Goal: Task Accomplishment & Management: Use online tool/utility

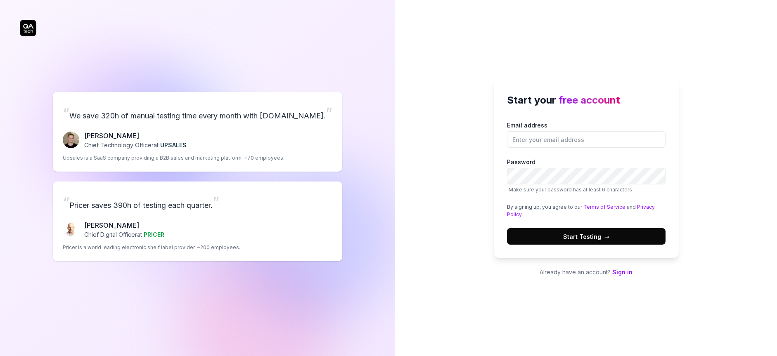
click at [619, 272] on link "Sign in" at bounding box center [622, 272] width 20 height 7
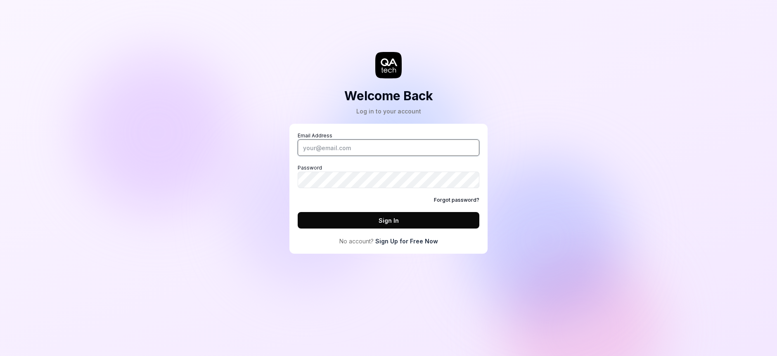
click at [322, 152] on input "Email Address" at bounding box center [389, 147] width 182 height 17
type input "[EMAIL_ADDRESS][DOMAIN_NAME]"
click at [0, 356] on com-1password-button at bounding box center [0, 356] width 0 height 0
drag, startPoint x: 564, startPoint y: 204, endPoint x: 629, endPoint y: 203, distance: 64.4
click at [568, 203] on div "Welcome Back Log in to your account Email Address milica@literally.dev Password…" at bounding box center [388, 178] width 777 height 356
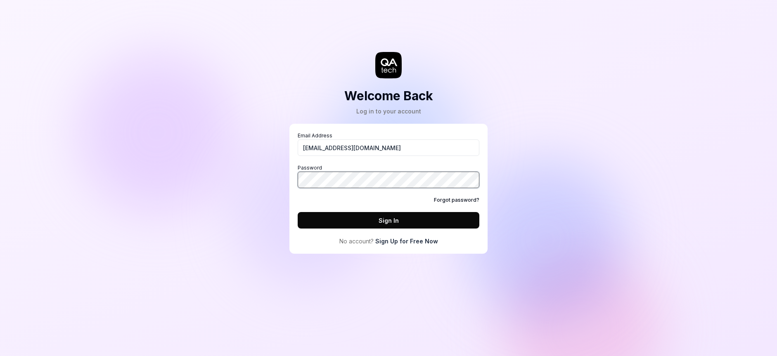
click at [0, 356] on com-1password-button at bounding box center [0, 356] width 0 height 0
click at [418, 241] on link "Sign Up for Free Now" at bounding box center [406, 241] width 63 height 9
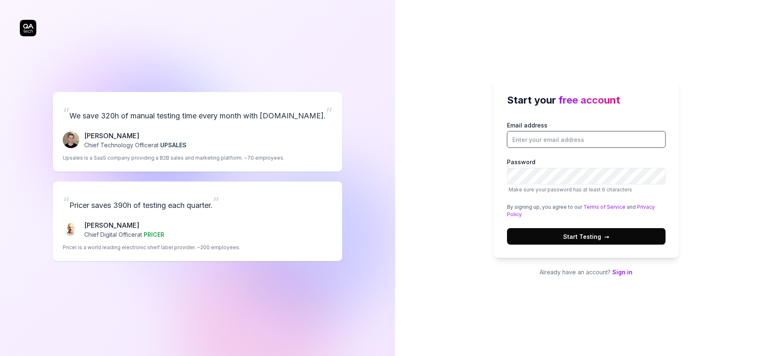
click at [538, 136] on input "Email address" at bounding box center [586, 139] width 158 height 17
type input "[EMAIL_ADDRESS][DOMAIN_NAME]"
click at [0, 356] on com-1password-button at bounding box center [0, 356] width 0 height 0
click at [569, 239] on span "Start Testing →" at bounding box center [586, 236] width 46 height 9
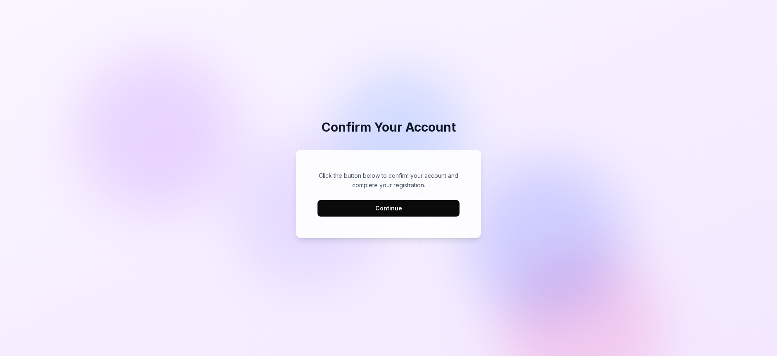
click at [415, 208] on button "Continue" at bounding box center [388, 208] width 142 height 17
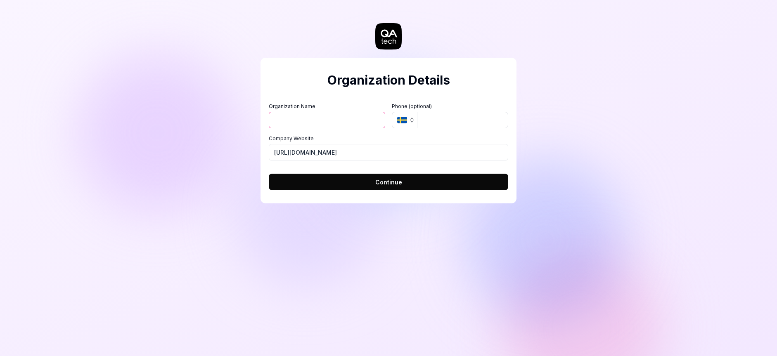
click at [317, 92] on div "Organization Details Organization Name Organization Logo (Square minimum 256x25…" at bounding box center [388, 131] width 256 height 146
click at [300, 122] on input "Organization Name" at bounding box center [327, 120] width 116 height 17
type input "Literally"
click at [482, 139] on label "Company Website" at bounding box center [388, 138] width 239 height 7
click at [482, 144] on input "[URL][DOMAIN_NAME]" at bounding box center [388, 152] width 239 height 17
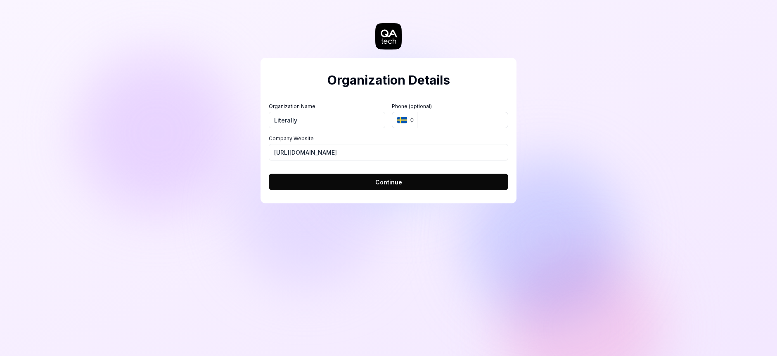
click at [401, 183] on button "Continue" at bounding box center [388, 182] width 239 height 17
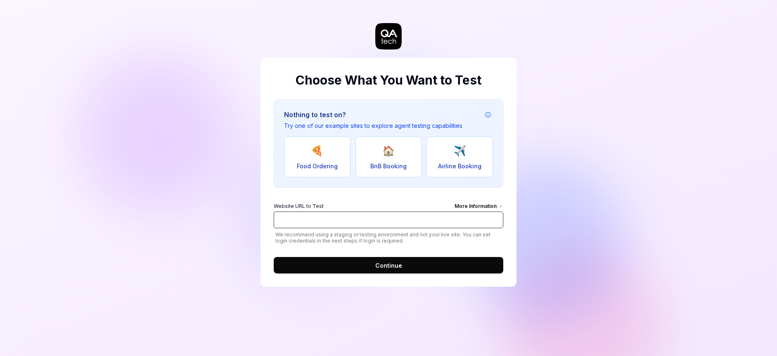
click at [368, 217] on input "Website URL to Test More Information" at bounding box center [388, 220] width 229 height 17
paste input "[URL]"
type input "[URL]"
click at [405, 266] on button "Continue" at bounding box center [388, 265] width 229 height 17
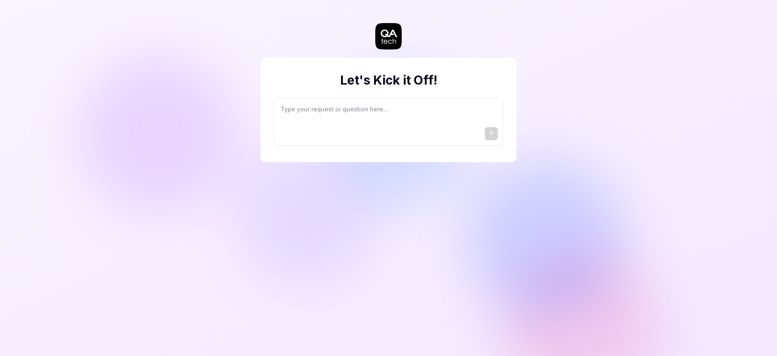
type textarea "*"
type textarea "I"
type textarea "*"
type textarea "I"
type textarea "*"
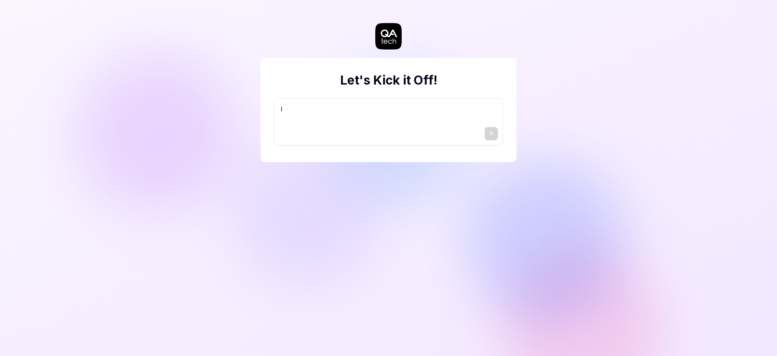
type textarea "I w"
type textarea "*"
type textarea "I wa"
type textarea "*"
type textarea "I wan"
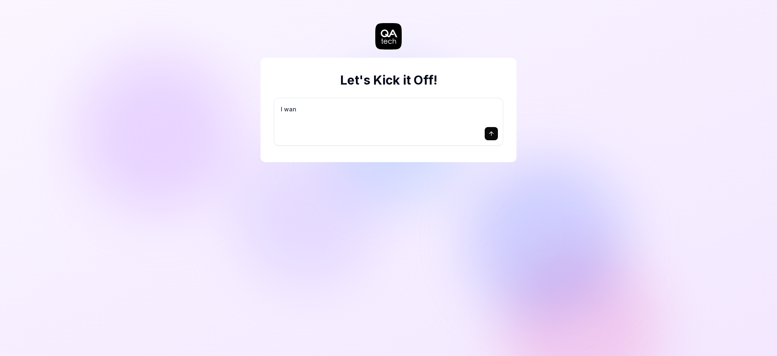
type textarea "*"
type textarea "I want"
type textarea "*"
type textarea "I want"
type textarea "*"
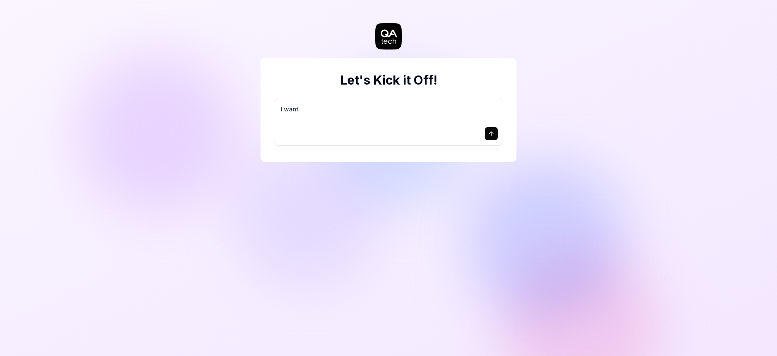
type textarea "I want a"
type textarea "*"
type textarea "I want a"
type textarea "*"
type textarea "I want a g"
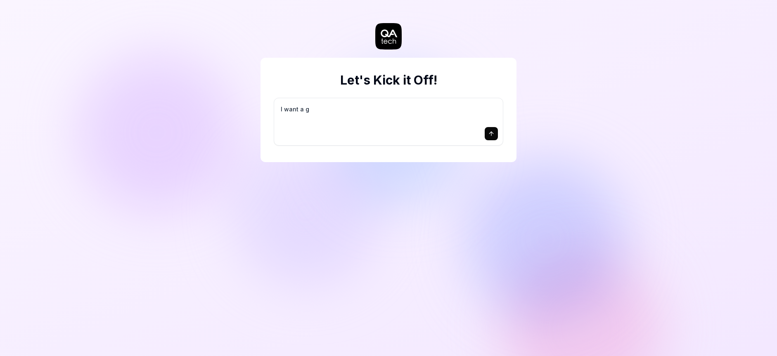
type textarea "*"
type textarea "I want a go"
type textarea "*"
type textarea "I want a goo"
type textarea "*"
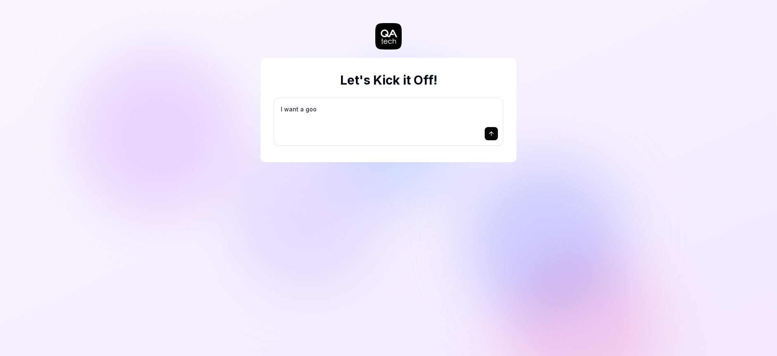
type textarea "I want a good"
type textarea "*"
type textarea "I want a good"
type textarea "*"
type textarea "I want a good t"
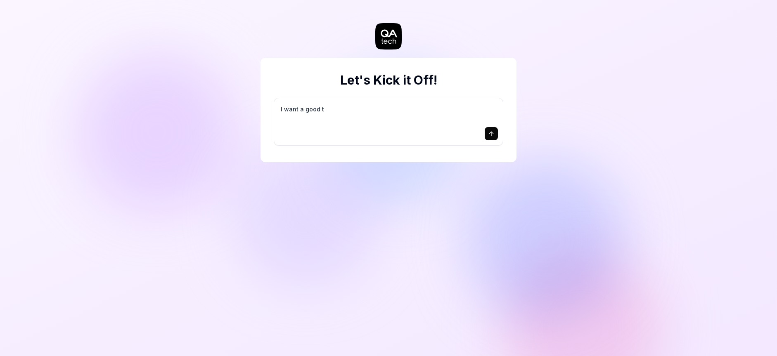
type textarea "*"
type textarea "I want a good te"
type textarea "*"
type textarea "I want a good tes"
type textarea "*"
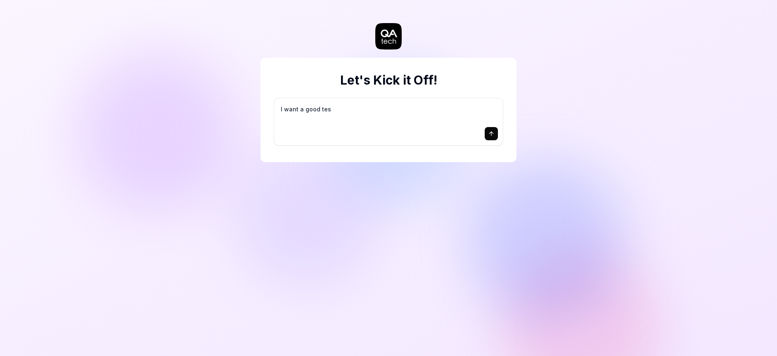
type textarea "I want a good test"
type textarea "*"
type textarea "I want a good test"
type textarea "*"
type textarea "I want a good test s"
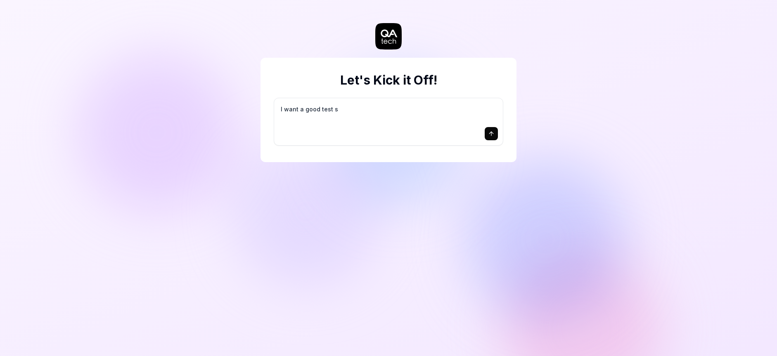
type textarea "*"
type textarea "I want a good test se"
type textarea "*"
type textarea "I want a good test set"
type textarea "*"
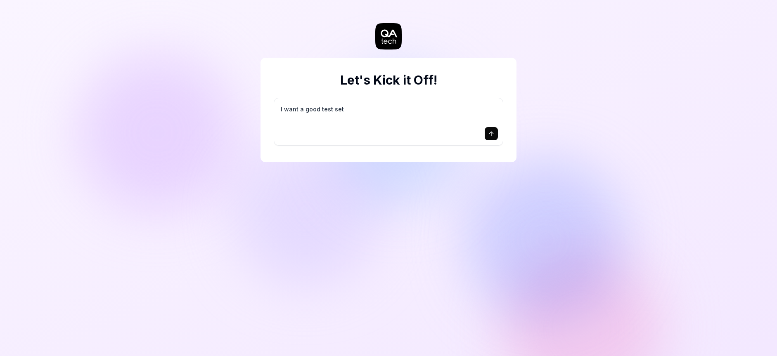
type textarea "I want a good test setu"
type textarea "*"
type textarea "I want a good test setup"
type textarea "*"
type textarea "I want a good test setup"
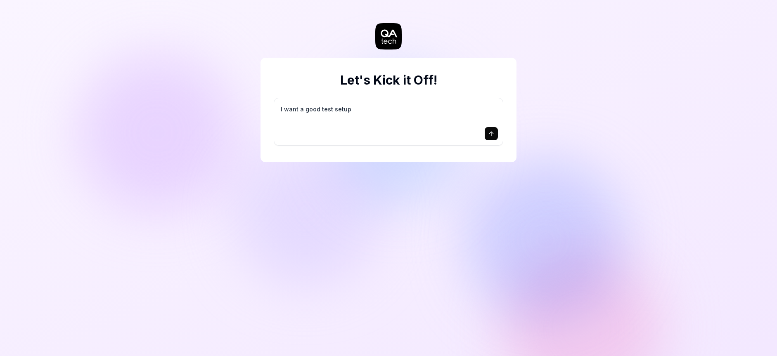
type textarea "*"
type textarea "I want a good test setup f"
type textarea "*"
type textarea "I want a good test setup fo"
type textarea "*"
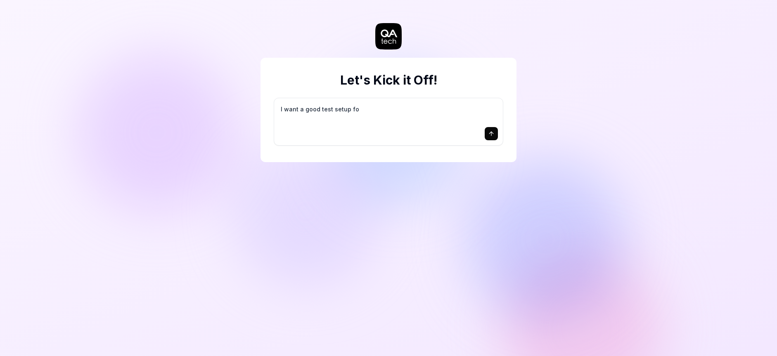
type textarea "I want a good test setup for"
type textarea "*"
type textarea "I want a good test setup for"
type textarea "*"
type textarea "I want a good test setup for m"
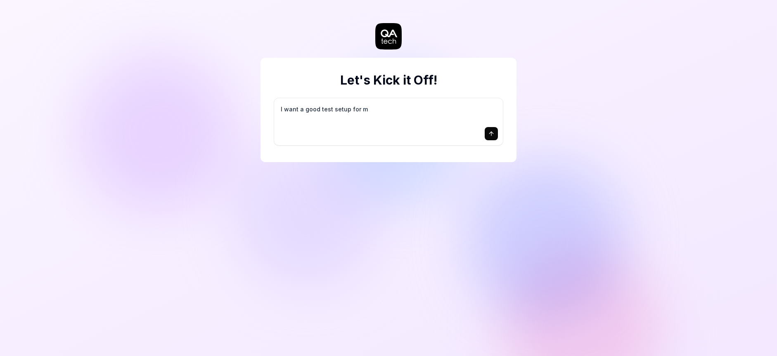
type textarea "*"
type textarea "I want a good test setup for my"
type textarea "*"
type textarea "I want a good test setup for my"
type textarea "*"
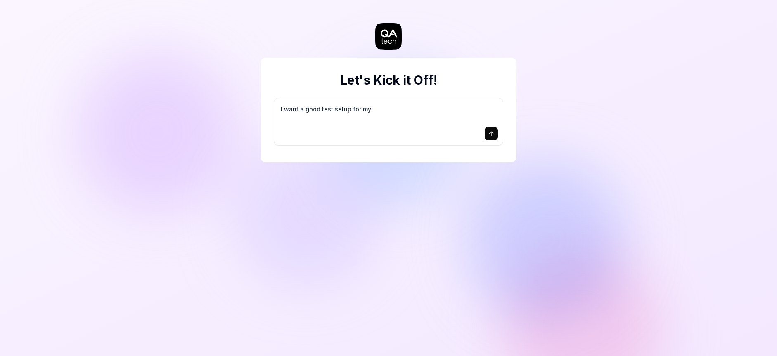
type textarea "I want a good test setup for my s"
type textarea "*"
type textarea "I want a good test setup for my si"
type textarea "*"
type textarea "I want a good test setup for my sit"
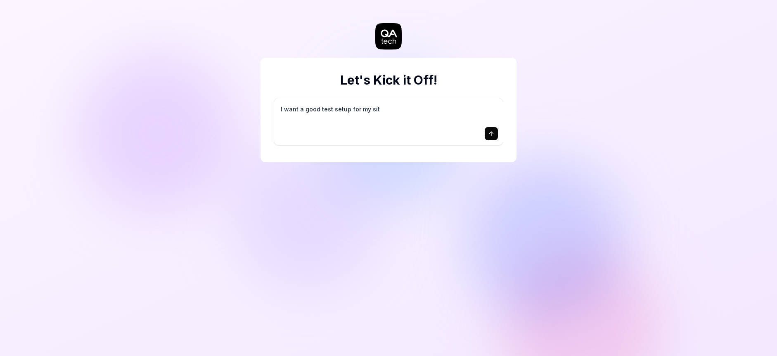
type textarea "*"
type textarea "I want a good test setup for my site"
type textarea "*"
type textarea "I want a good test setup for my site"
type textarea "*"
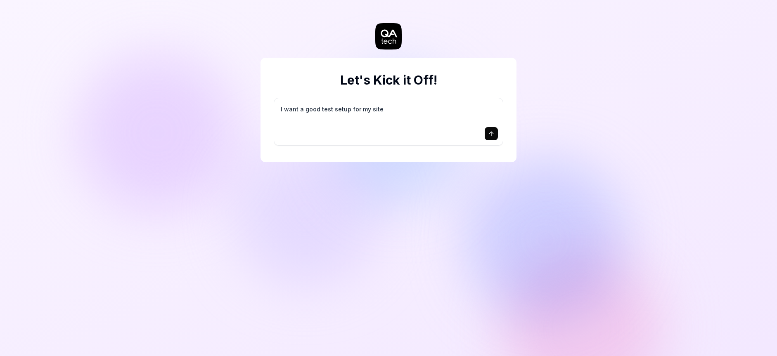
type textarea "I want a good test setup for my site -"
type textarea "*"
type textarea "I want a good test setup for my site -"
type textarea "*"
type textarea "I want a good test setup for my site - h"
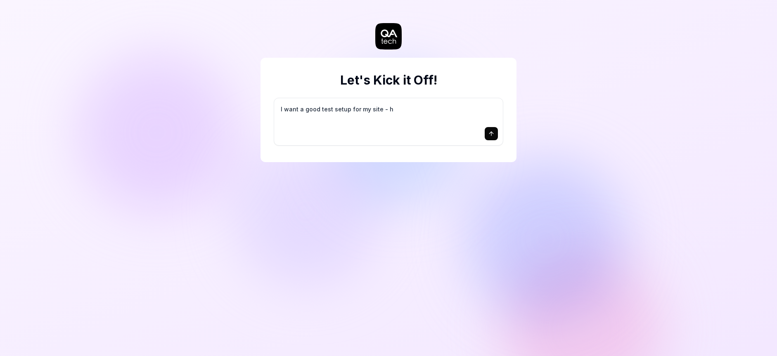
type textarea "*"
type textarea "I want a good test setup for my site - he"
type textarea "*"
type textarea "I want a good test setup for my site - hel"
type textarea "*"
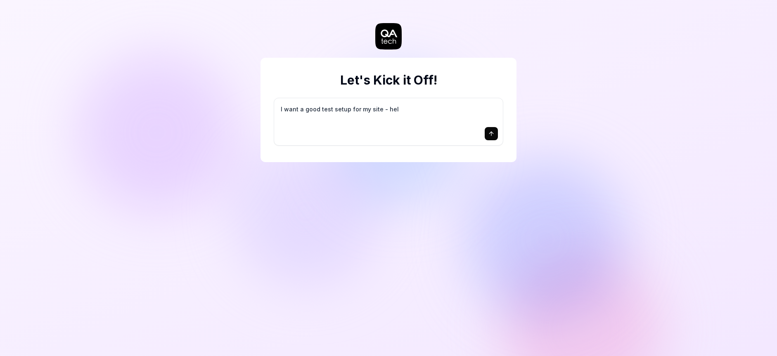
type textarea "I want a good test setup for my site - help"
type textarea "*"
type textarea "I want a good test setup for my site - help"
type textarea "*"
type textarea "I want a good test setup for my site - help m"
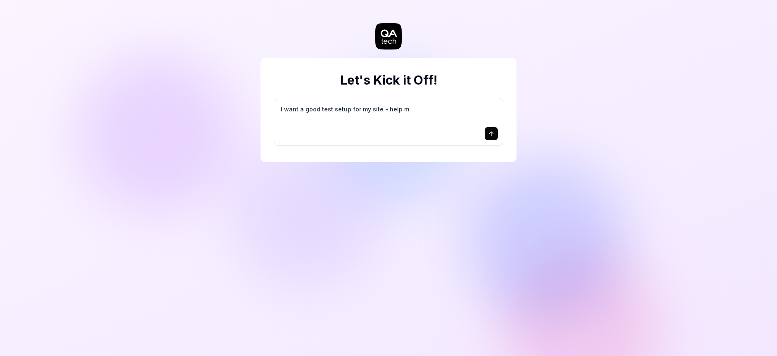
type textarea "*"
type textarea "I want a good test setup for my site - help me"
type textarea "*"
type textarea "I want a good test setup for my site - help me"
type textarea "*"
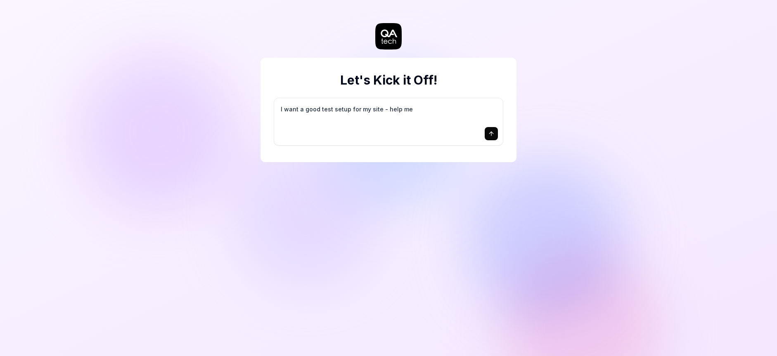
type textarea "I want a good test setup for my site - help me c"
type textarea "*"
type textarea "I want a good test setup for my site - help me cr"
type textarea "*"
type textarea "I want a good test setup for my site - help me cre"
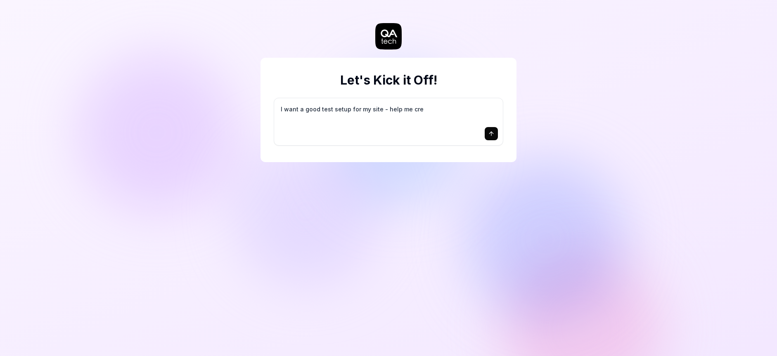
type textarea "*"
type textarea "I want a good test setup for my site - help me crea"
type textarea "*"
type textarea "I want a good test setup for my site - help me creat"
type textarea "*"
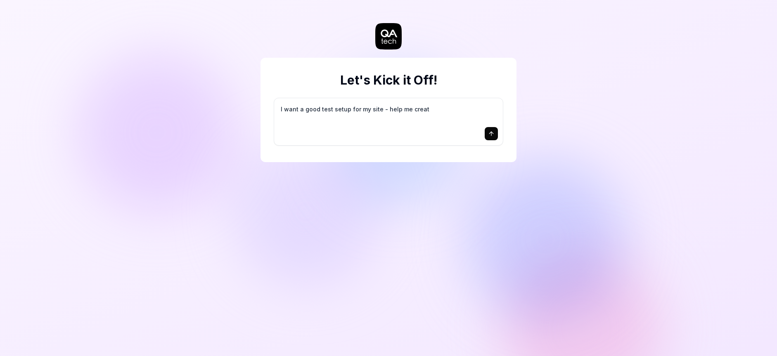
type textarea "I want a good test setup for my site - help me create"
type textarea "*"
type textarea "I want a good test setup for my site - help me create"
type textarea "*"
type textarea "I want a good test setup for my site - help me create t"
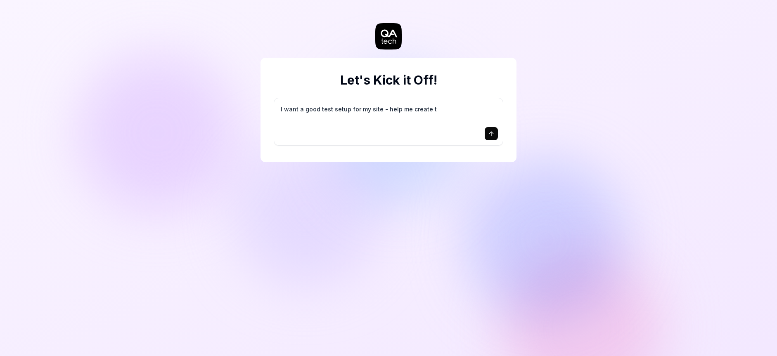
type textarea "*"
type textarea "I want a good test setup for my site - help me create th"
type textarea "*"
type textarea "I want a good test setup for my site - help me create the"
type textarea "*"
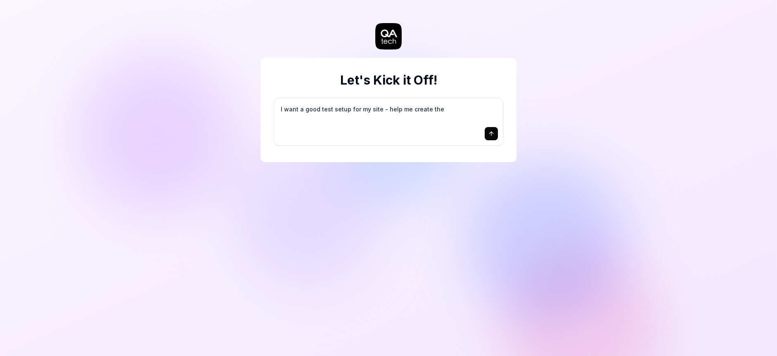
type textarea "I want a good test setup for my site - help me create the"
type textarea "*"
type textarea "I want a good test setup for my site - help me create the f"
type textarea "*"
type textarea "I want a good test setup for my site - help me create the fi"
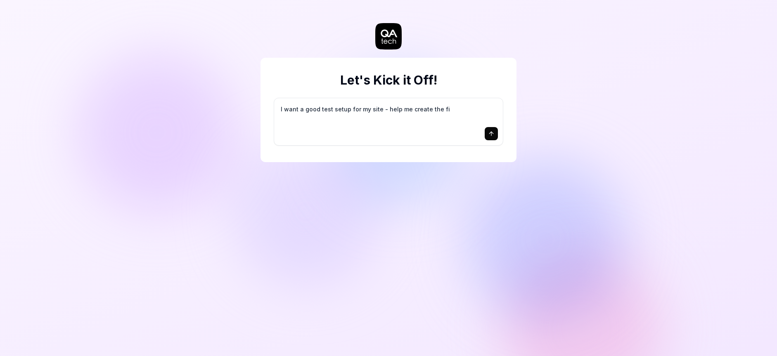
type textarea "*"
type textarea "I want a good test setup for my site - help me create the fir"
type textarea "*"
type textarea "I want a good test setup for my site - help me create the firs"
type textarea "*"
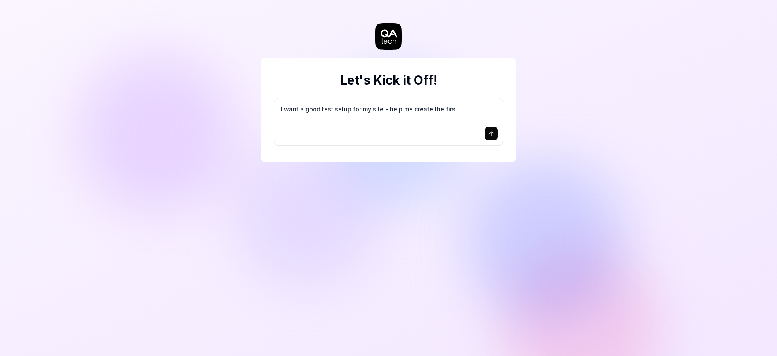
type textarea "I want a good test setup for my site - help me create the first"
type textarea "*"
type textarea "I want a good test setup for my site - help me create the first"
type textarea "*"
type textarea "I want a good test setup for my site - help me create the first 3"
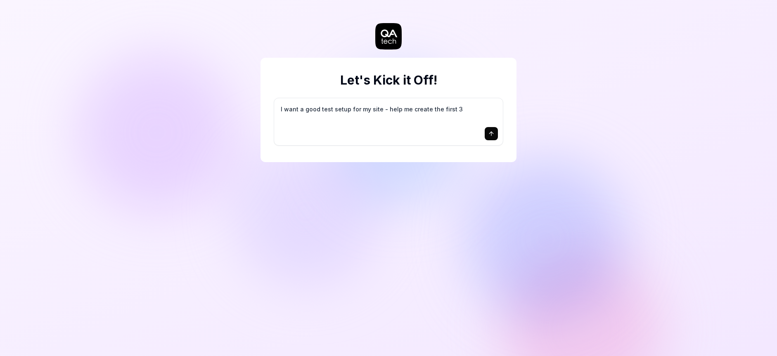
type textarea "*"
type textarea "I want a good test setup for my site - help me create the first 3-"
type textarea "*"
type textarea "I want a good test setup for my site - help me create the first 3-5"
type textarea "*"
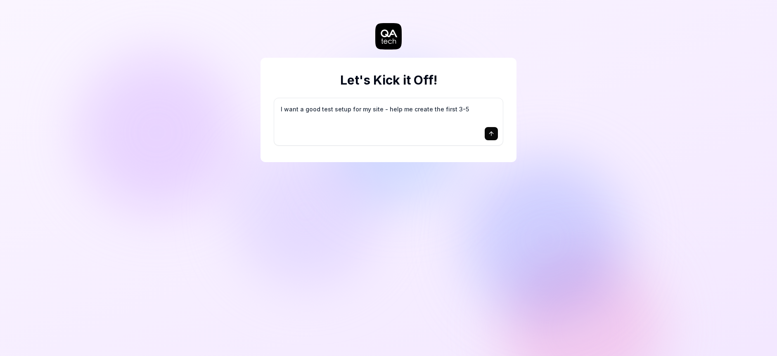
type textarea "I want a good test setup for my site - help me create the first 3-5"
type textarea "*"
type textarea "I want a good test setup for my site - help me create the first 3-5 t"
type textarea "*"
type textarea "I want a good test setup for my site - help me create the first 3-5 te"
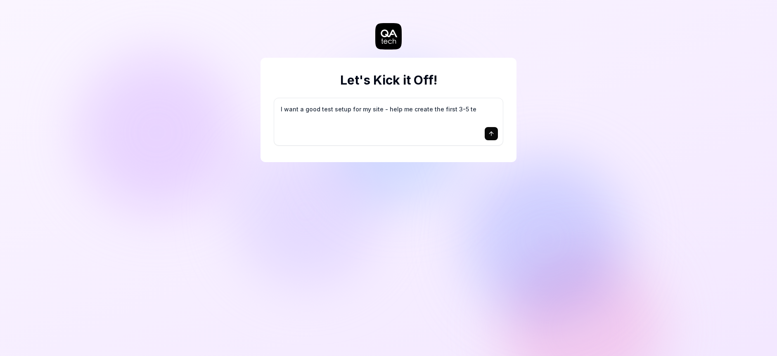
type textarea "*"
type textarea "I want a good test setup for my site - help me create the first 3-5 tes"
type textarea "*"
type textarea "I want a good test setup for my site - help me create the first 3-5 test"
type textarea "*"
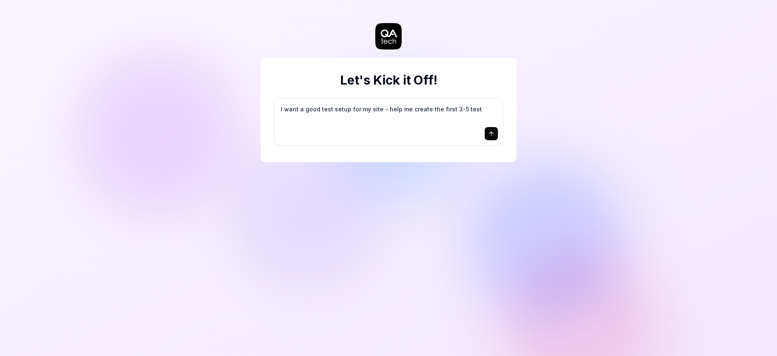
type textarea "I want a good test setup for my site - help me create the first 3-5 test"
type textarea "*"
type textarea "I want a good test setup for my site - help me create the first 3-5 test c"
type textarea "*"
type textarea "I want a good test setup for my site - help me create the first 3-5 test ca"
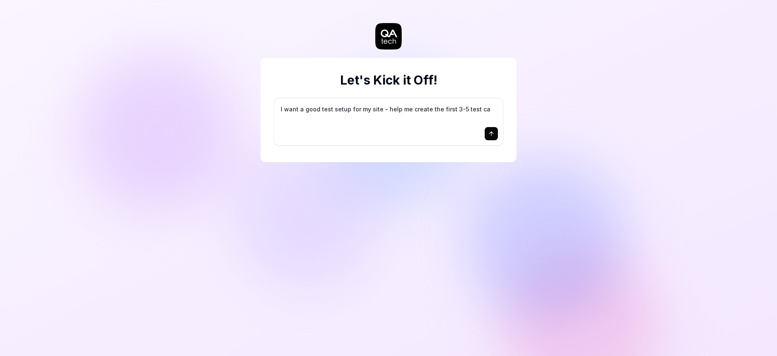
type textarea "*"
type textarea "I want a good test setup for my site - help me create the first 3-5 test cas"
type textarea "*"
type textarea "I want a good test setup for my site - help me create the first 3-5 test case"
type textarea "*"
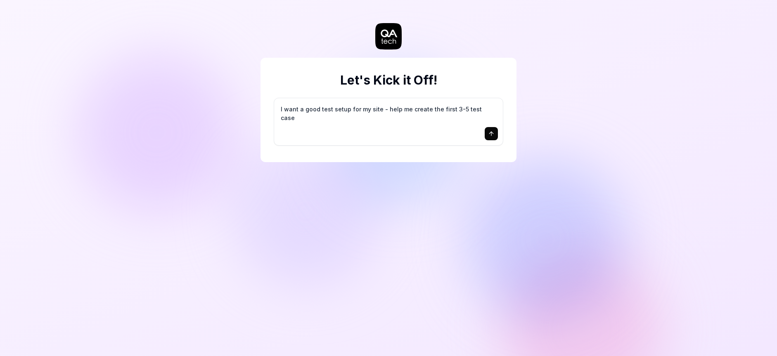
type textarea "I want a good test setup for my site - help me create the first 3-5 test cases"
click at [352, 107] on textarea "I want a good test setup for my site - help me create the first 3-5 test cases" at bounding box center [388, 113] width 219 height 21
drag, startPoint x: 491, startPoint y: 107, endPoint x: 278, endPoint y: 106, distance: 213.0
click at [278, 106] on div "I want a good test setup for my site - help me create the first 3-5 test cases" at bounding box center [388, 121] width 229 height 47
type textarea "*"
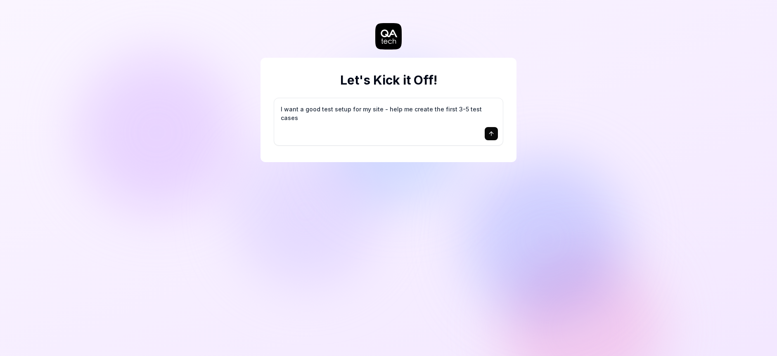
type textarea "I"
type textarea "*"
type textarea "I"
type textarea "*"
type textarea "I w"
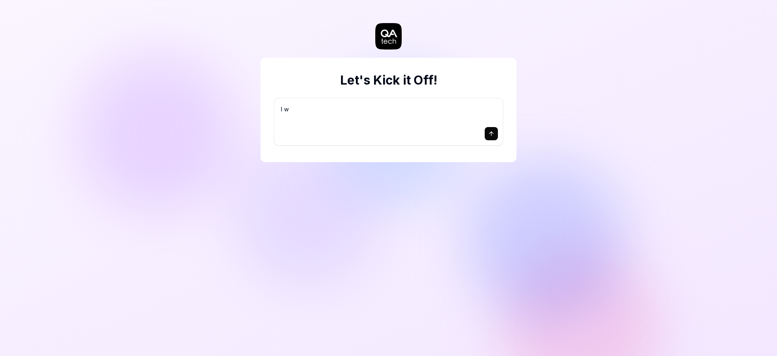
type textarea "*"
type textarea "I wa"
type textarea "*"
type textarea "I wan"
type textarea "*"
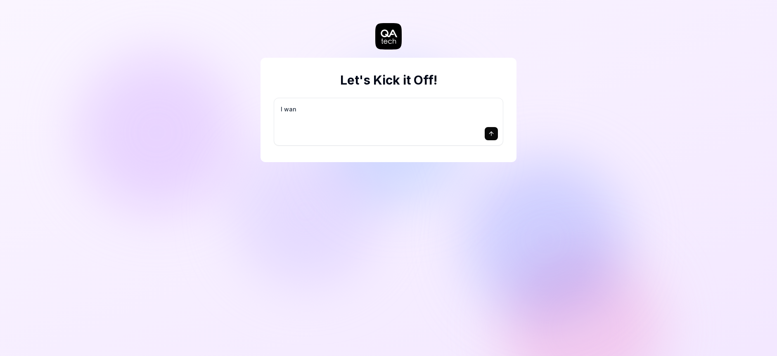
type textarea "I want"
type textarea "*"
type textarea "I want"
type textarea "*"
type textarea "I want t"
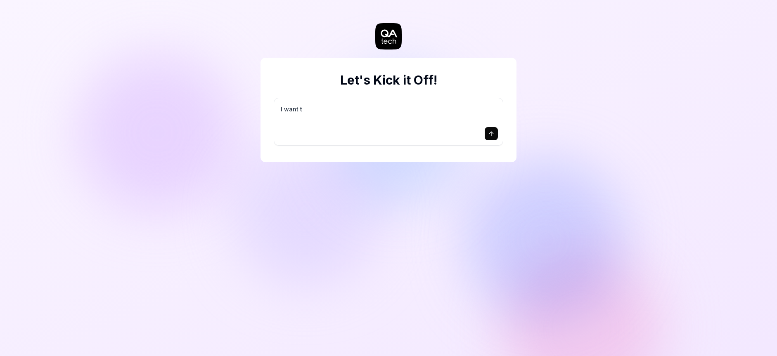
type textarea "*"
type textarea "I want to"
type textarea "*"
type textarea "I want to"
type textarea "*"
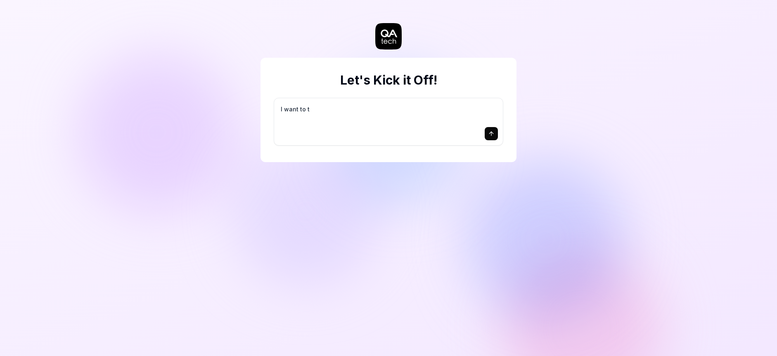
type textarea "I want to te"
type textarea "*"
type textarea "I want to tes"
type textarea "*"
type textarea "I want to test"
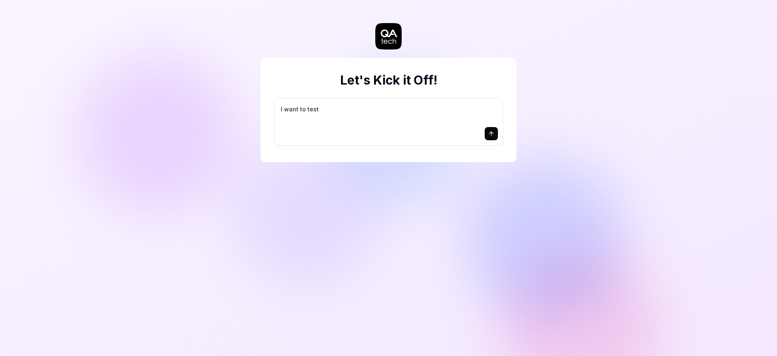
type textarea "*"
type textarea "I want to test"
type textarea "*"
type textarea "I want to test m"
type textarea "*"
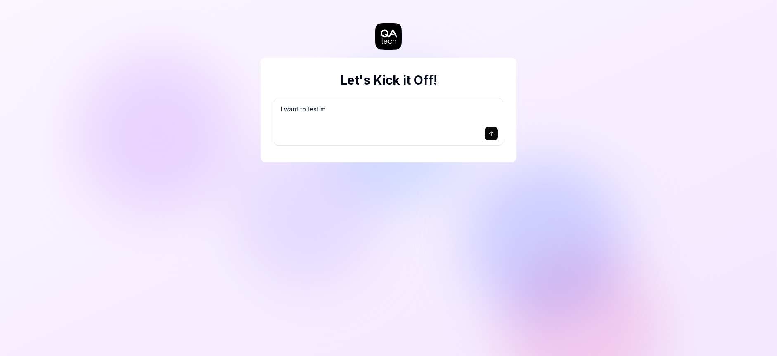
type textarea "I want to test my"
type textarea "*"
type textarea "I want to test my"
type textarea "*"
type textarea "I want to test my d"
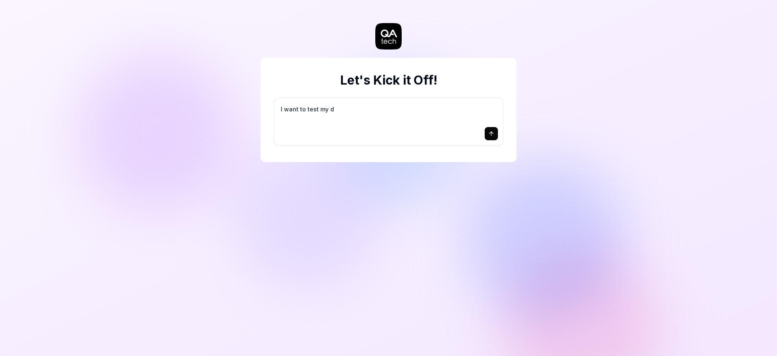
type textarea "*"
type textarea "I want to test my do"
type textarea "*"
type textarea "I want to test my doc"
type textarea "*"
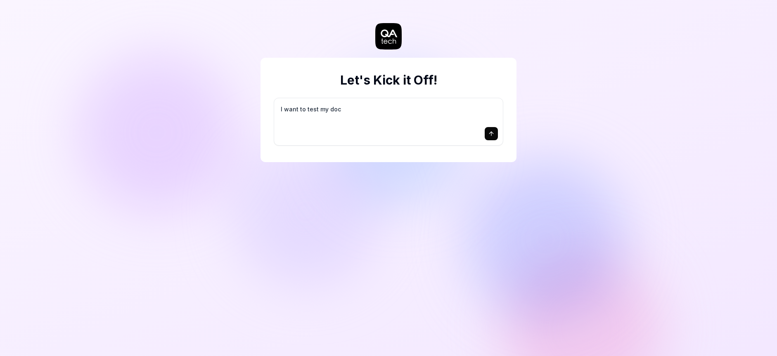
type textarea "I want to test my docu"
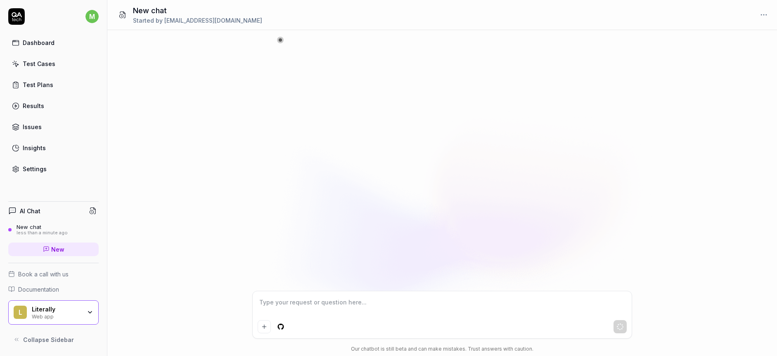
click at [324, 305] on textarea at bounding box center [442, 306] width 369 height 21
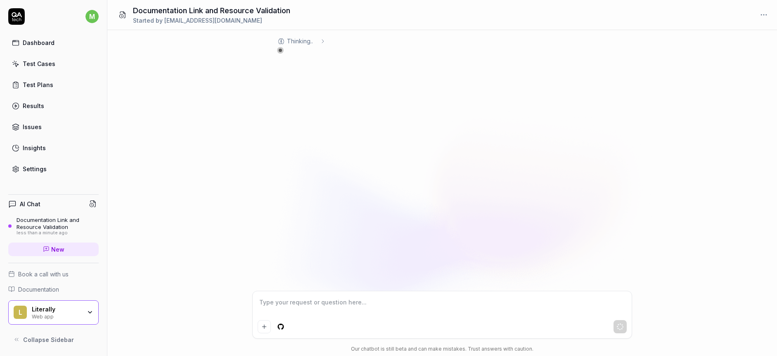
click at [302, 39] on span "Thinking .. ." at bounding box center [301, 41] width 29 height 9
click at [324, 40] on icon at bounding box center [322, 41] width 3 height 2
click at [325, 40] on icon at bounding box center [322, 41] width 7 height 7
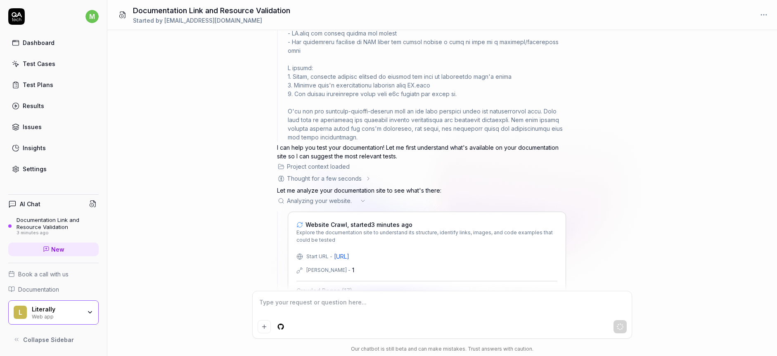
scroll to position [485, 0]
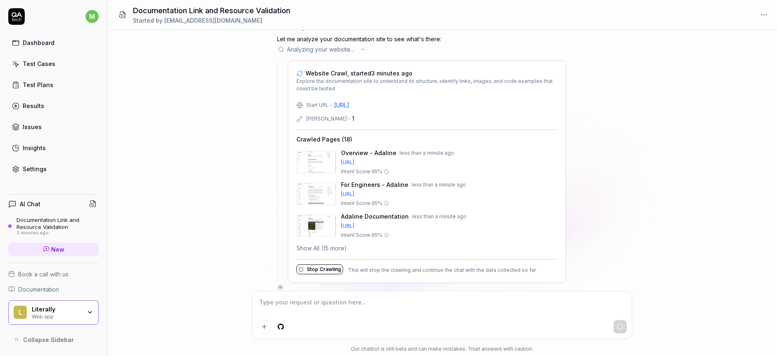
click at [332, 244] on button "Show All (15 more)" at bounding box center [321, 248] width 50 height 9
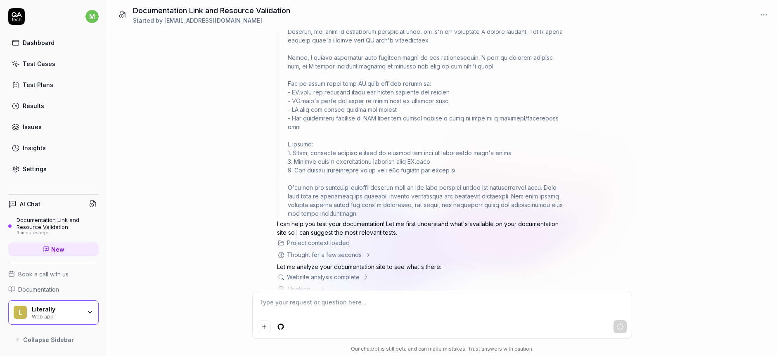
scroll to position [267, 0]
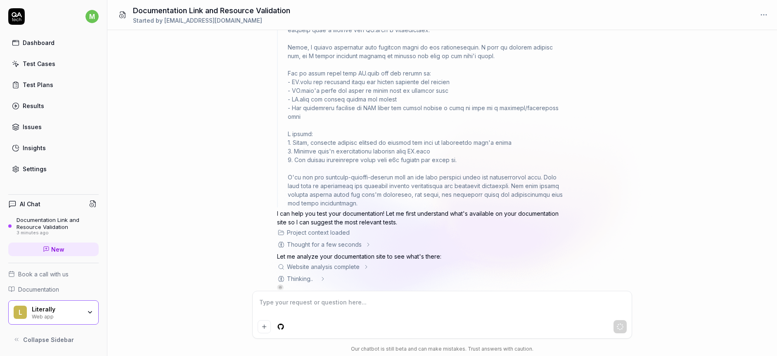
click at [367, 265] on icon at bounding box center [366, 266] width 2 height 3
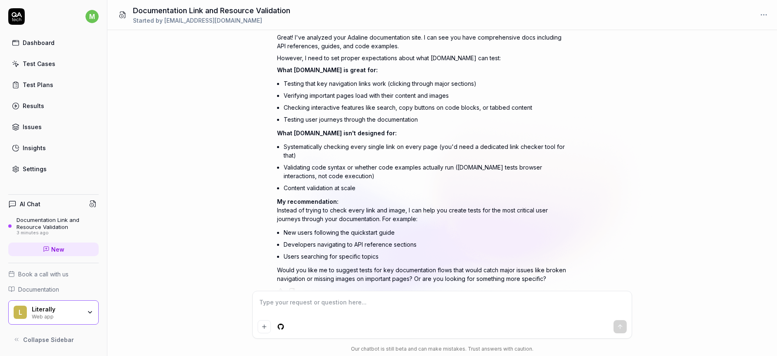
scroll to position [1349, 0]
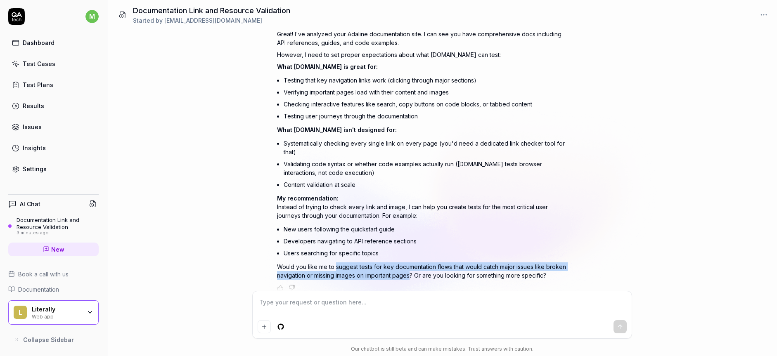
drag, startPoint x: 335, startPoint y: 258, endPoint x: 411, endPoint y: 266, distance: 76.8
click at [411, 266] on p "Would you like me to suggest tests for key documentation flows that would catch…" at bounding box center [421, 270] width 289 height 17
copy p "suggest tests for key documentation flows that would catch major issues like br…"
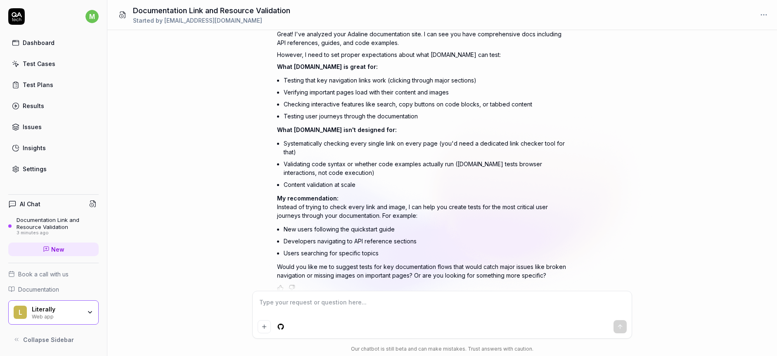
click at [298, 305] on textarea at bounding box center [442, 306] width 369 height 21
paste textarea "suggest tests for key documentation flows that would catch major issues like br…"
click at [624, 326] on button "submit" at bounding box center [619, 326] width 13 height 13
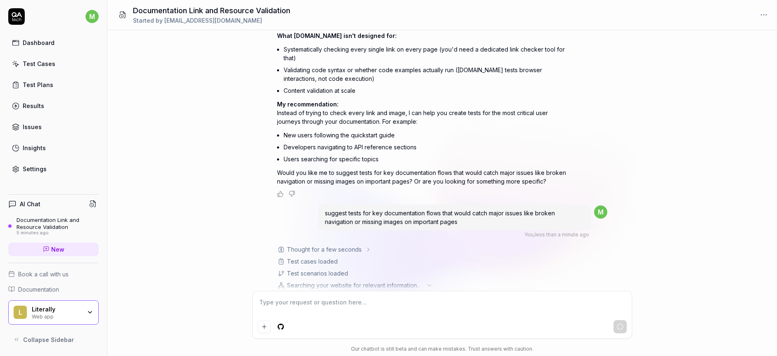
scroll to position [1448, 0]
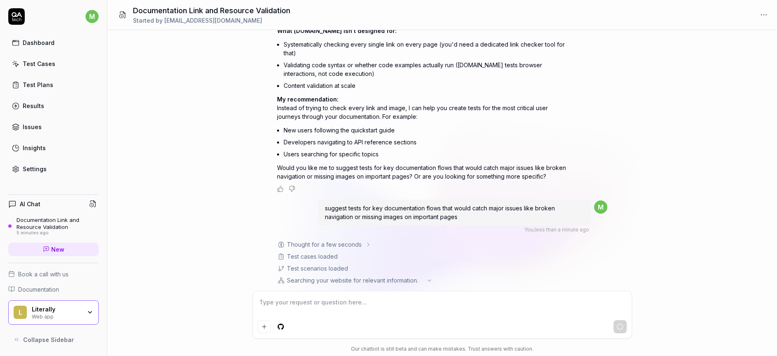
click at [427, 277] on icon at bounding box center [429, 280] width 7 height 7
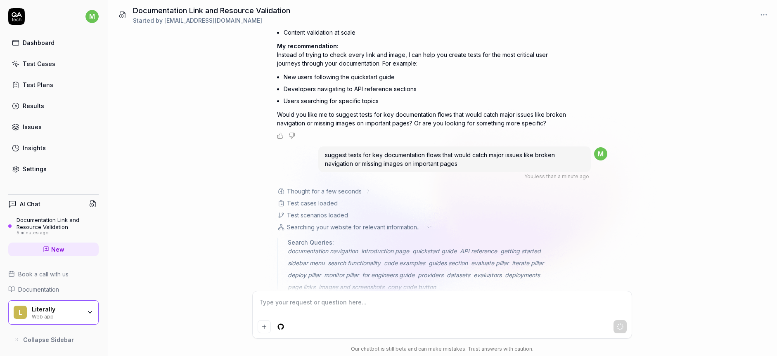
click at [425, 223] on div "Searching your website for relevant information .. ." at bounding box center [421, 227] width 289 height 9
click at [432, 224] on icon at bounding box center [429, 227] width 7 height 7
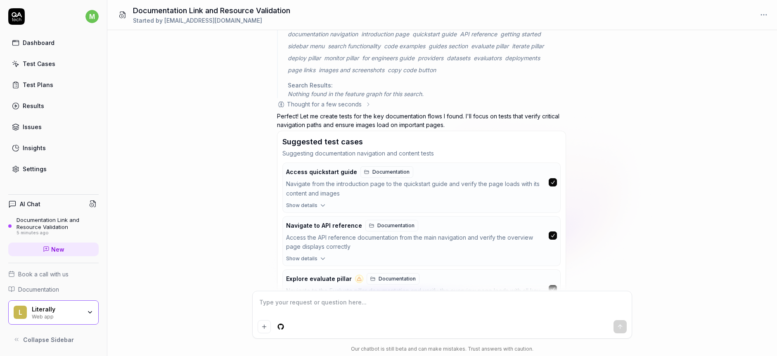
scroll to position [1889, 0]
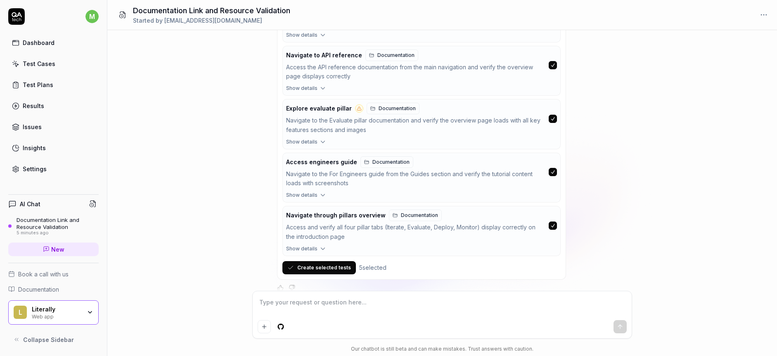
click at [321, 138] on icon "button" at bounding box center [322, 141] width 7 height 7
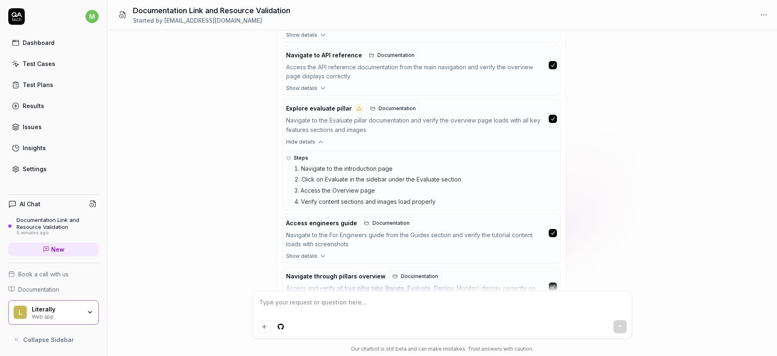
click at [320, 138] on icon "button" at bounding box center [320, 141] width 7 height 7
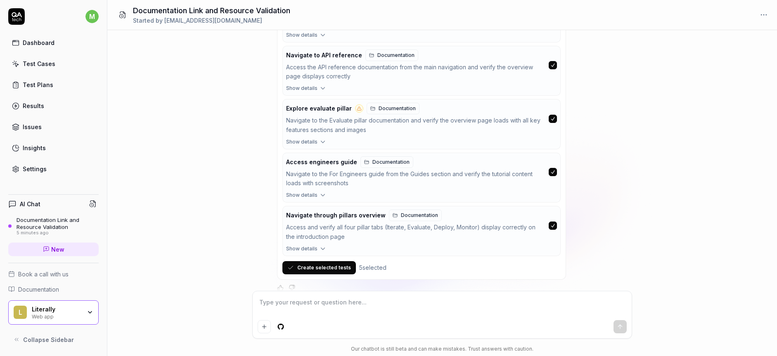
click at [328, 261] on button "Create selected tests" at bounding box center [318, 267] width 73 height 13
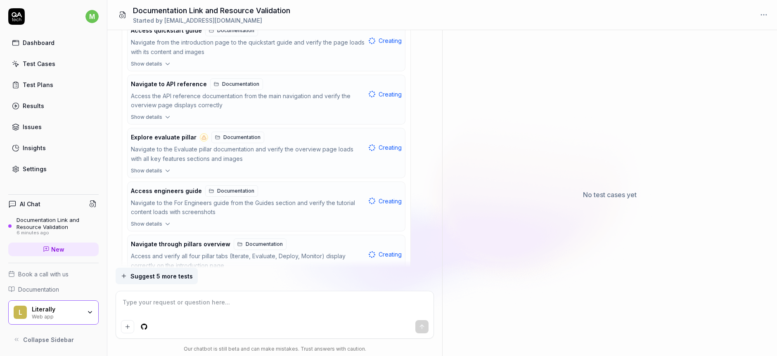
scroll to position [1912, 0]
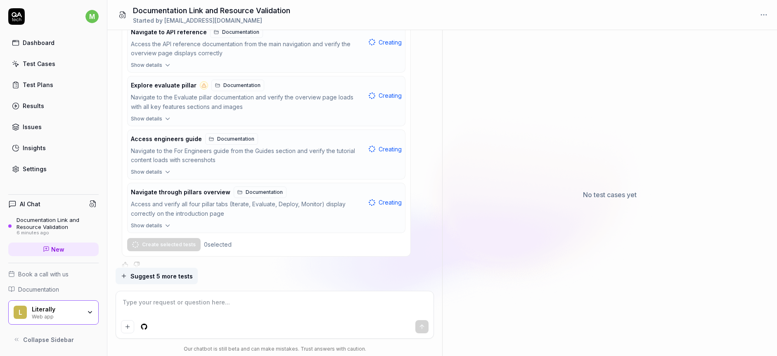
click at [173, 275] on span "Suggest 5 more tests" at bounding box center [161, 276] width 62 height 9
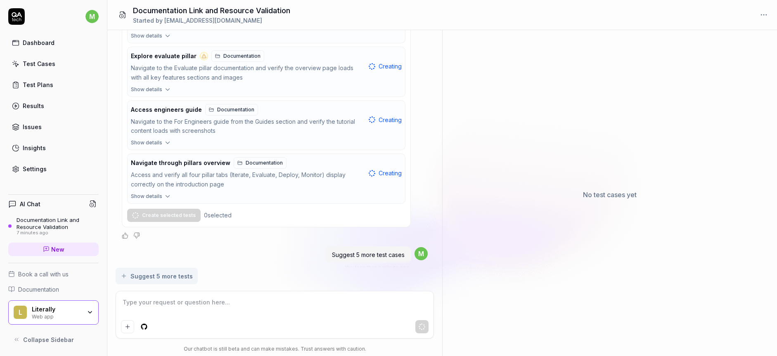
scroll to position [1958, 0]
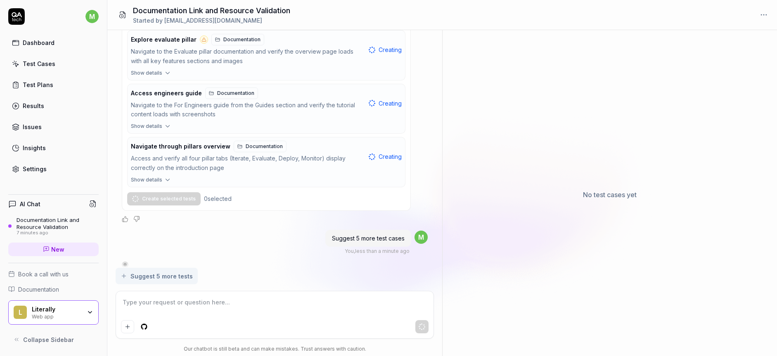
click at [47, 60] on div "Test Cases" at bounding box center [39, 63] width 33 height 9
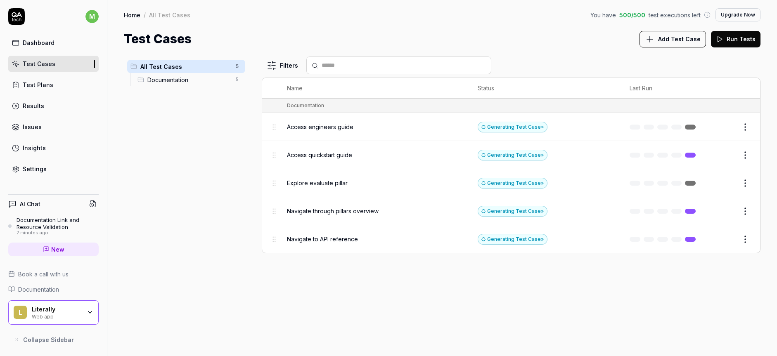
click at [50, 42] on div "Dashboard" at bounding box center [39, 42] width 32 height 9
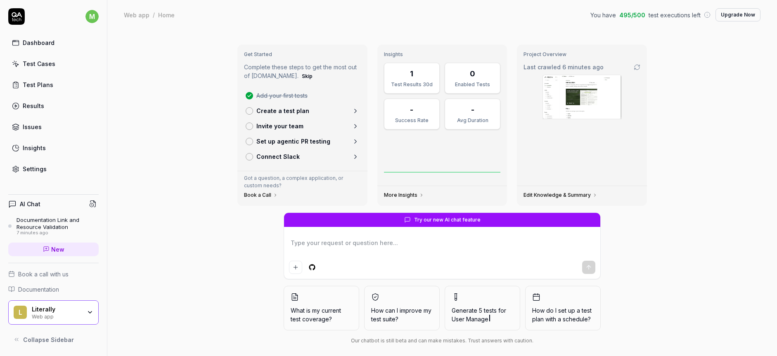
click at [42, 87] on div "Test Plans" at bounding box center [38, 84] width 31 height 9
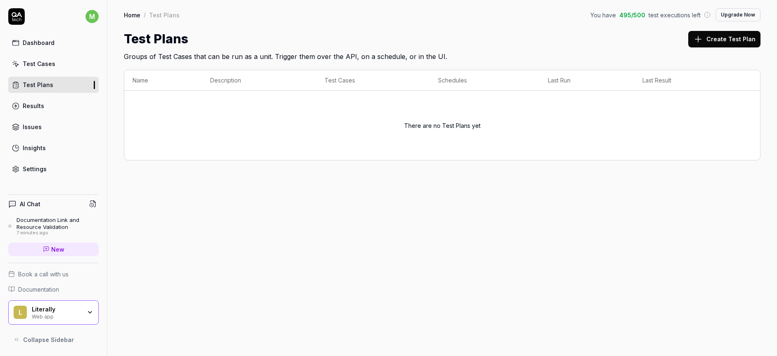
click at [43, 61] on div "Test Cases" at bounding box center [39, 63] width 33 height 9
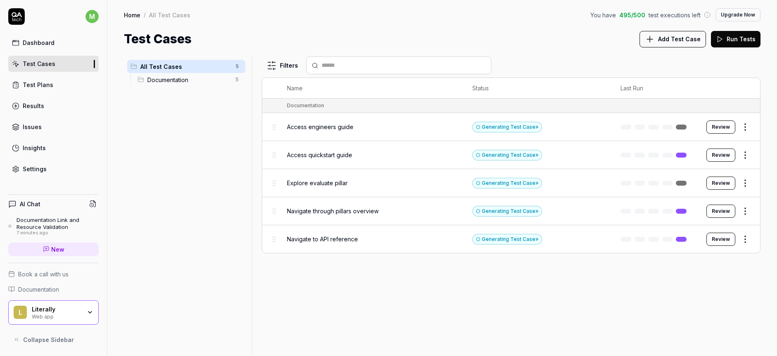
click at [47, 104] on link "Results" at bounding box center [53, 106] width 90 height 16
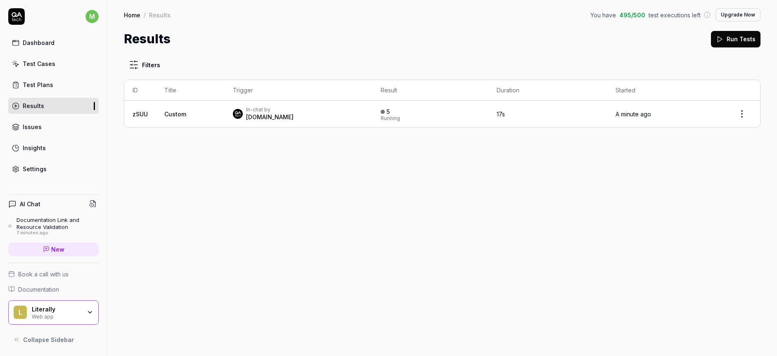
click at [49, 138] on div "Dashboard Test Cases Test Plans Results Issues Insights Settings" at bounding box center [53, 106] width 90 height 142
click at [47, 127] on link "Issues" at bounding box center [53, 127] width 90 height 16
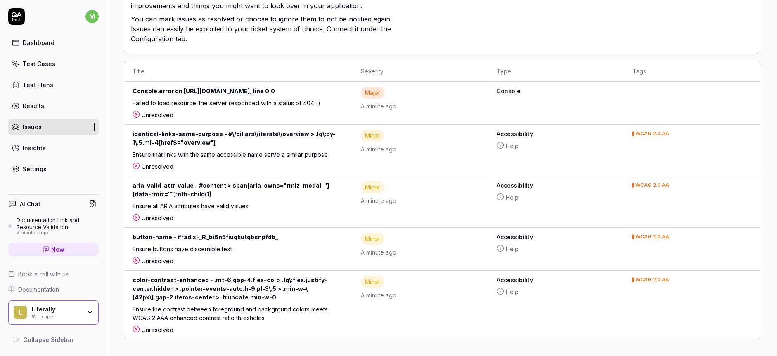
scroll to position [139, 0]
click at [45, 149] on link "Insights" at bounding box center [53, 148] width 90 height 16
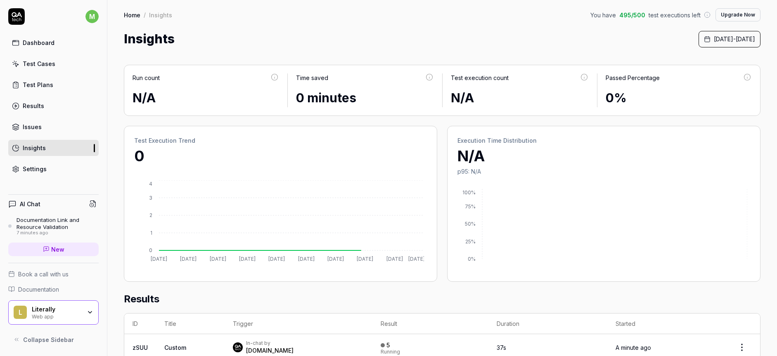
click at [65, 230] on div "7 minutes ago" at bounding box center [58, 233] width 82 height 6
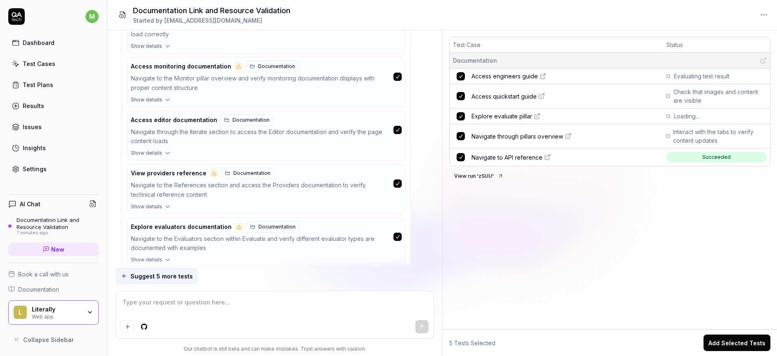
scroll to position [1000, 0]
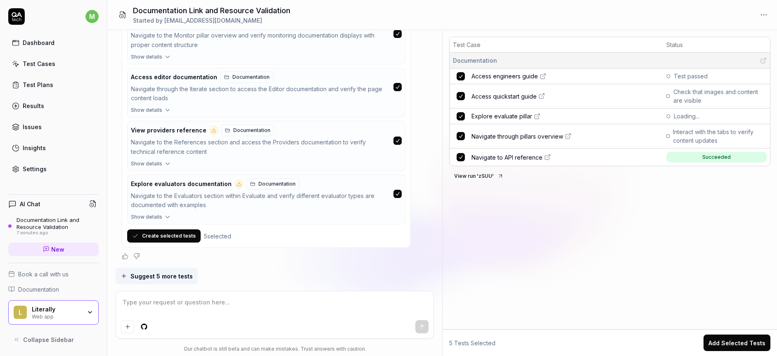
click at [164, 237] on button "Create selected tests" at bounding box center [163, 235] width 73 height 13
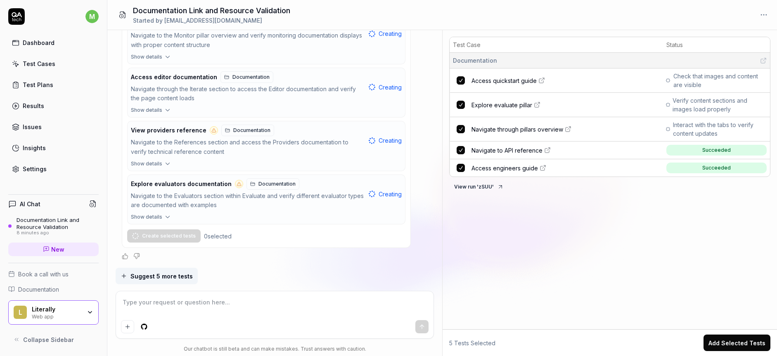
click at [36, 87] on div "Test Plans" at bounding box center [38, 84] width 31 height 9
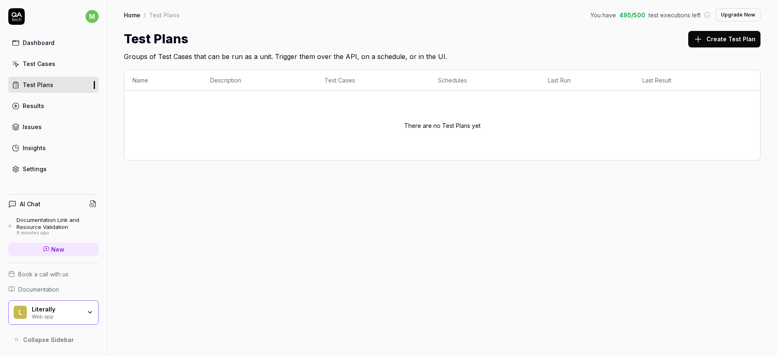
click at [40, 61] on div "Test Cases" at bounding box center [39, 63] width 33 height 9
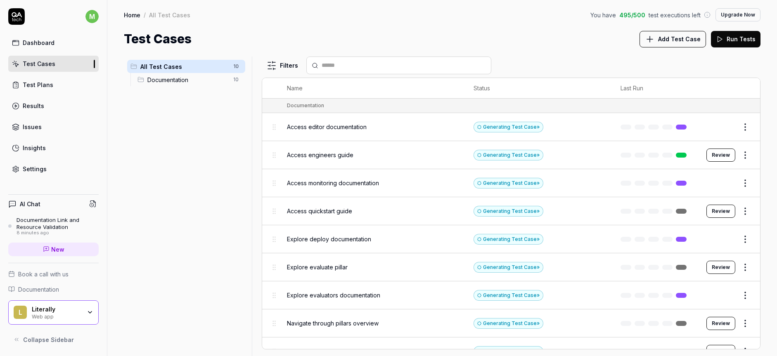
click at [48, 101] on link "Results" at bounding box center [53, 106] width 90 height 16
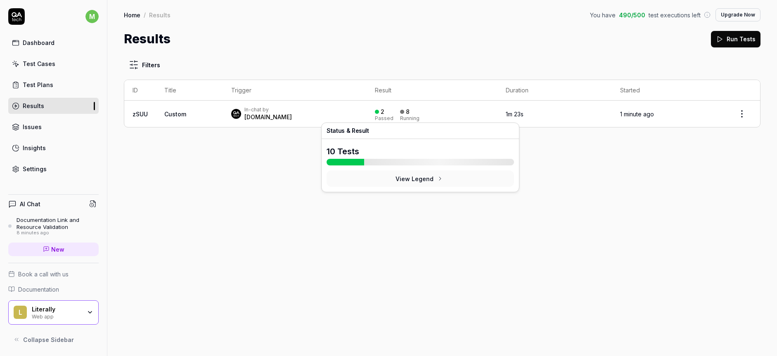
click at [437, 178] on icon at bounding box center [440, 178] width 7 height 7
click at [184, 116] on span "Custom" at bounding box center [175, 114] width 22 height 7
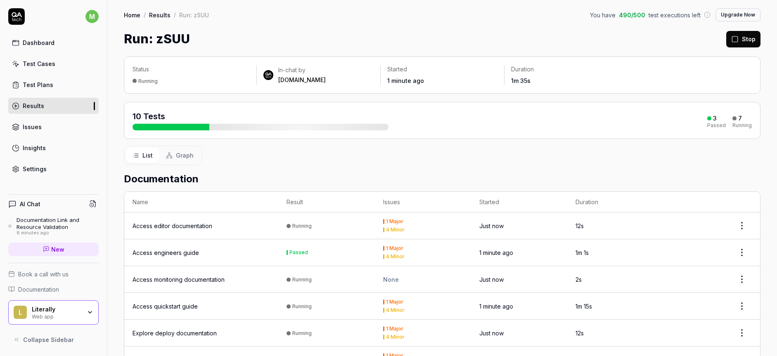
click at [293, 115] on div "10 Tests" at bounding box center [260, 121] width 256 height 20
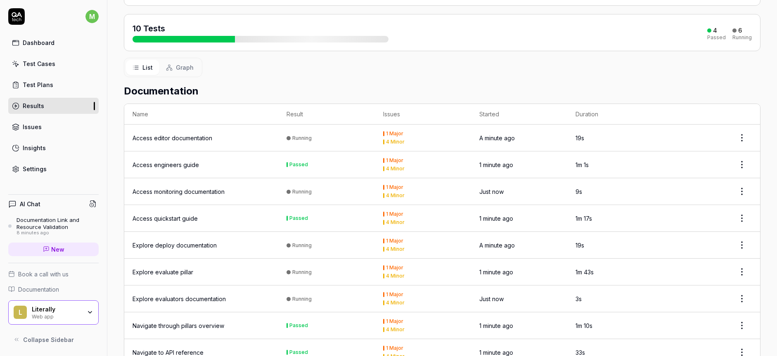
scroll to position [86, 0]
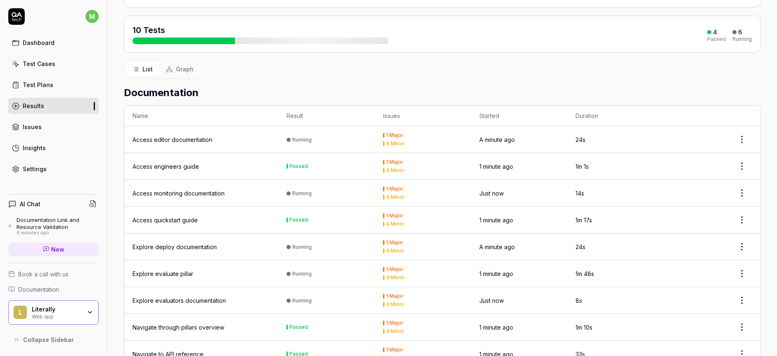
click at [54, 130] on link "Issues" at bounding box center [53, 127] width 90 height 16
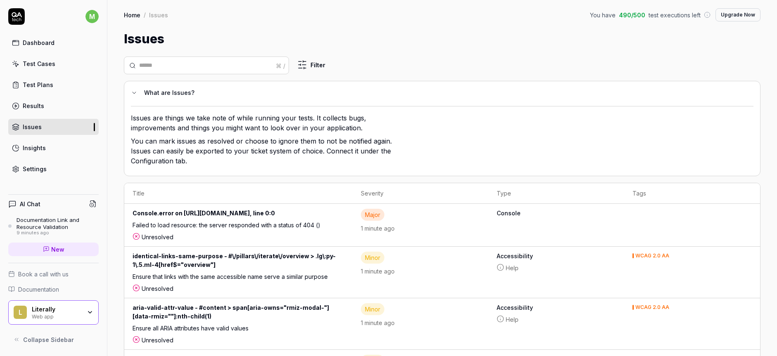
click at [36, 106] on div "Results" at bounding box center [33, 106] width 21 height 9
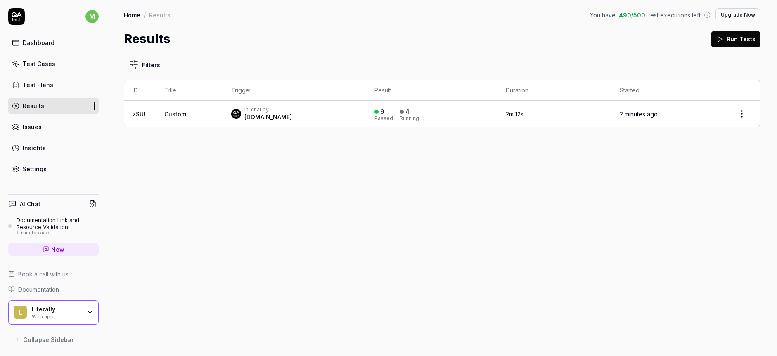
click at [295, 115] on div "In-chat by [DOMAIN_NAME]" at bounding box center [294, 113] width 127 height 15
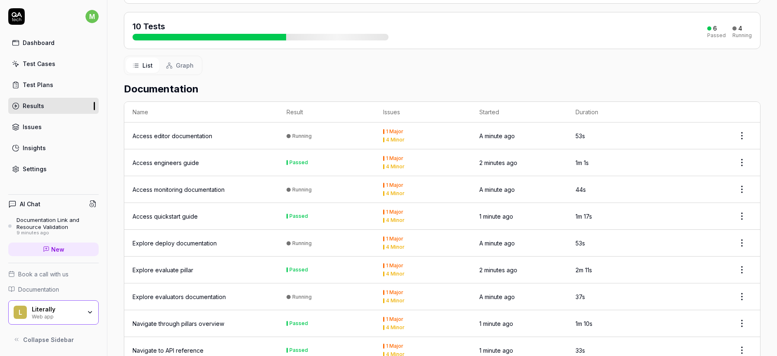
scroll to position [164, 0]
